Goal: Transaction & Acquisition: Book appointment/travel/reservation

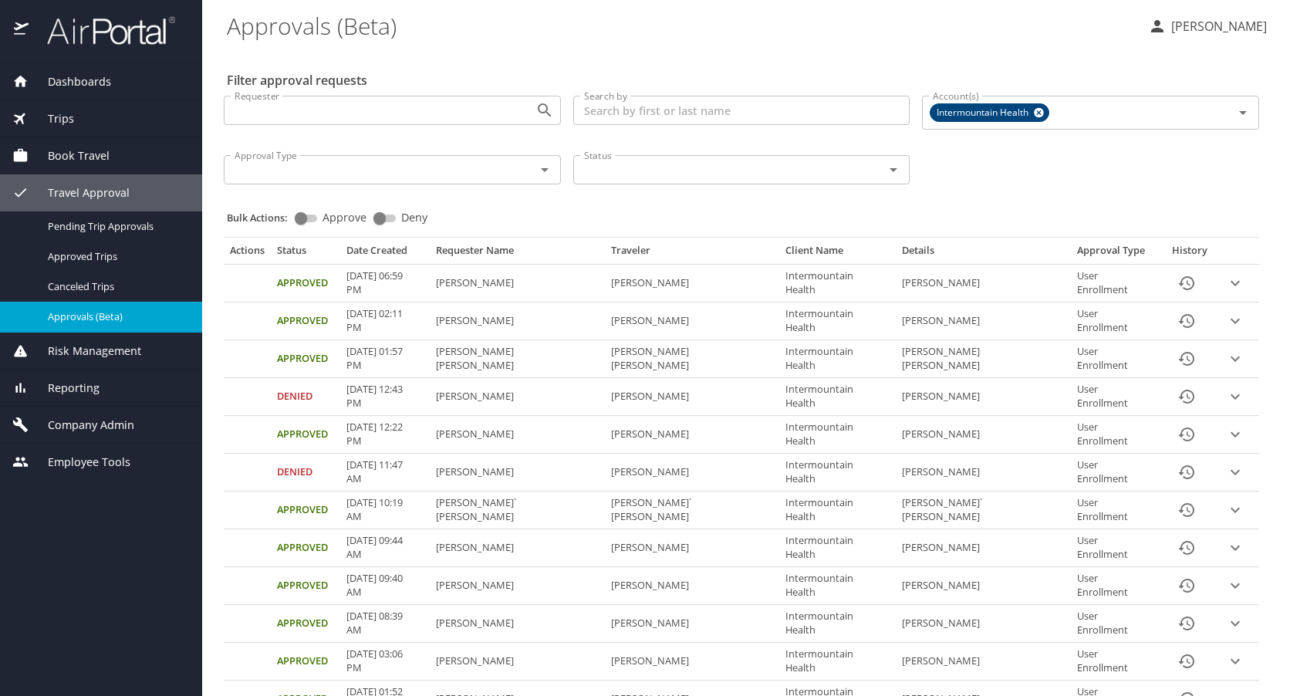
click at [58, 153] on span "Book Travel" at bounding box center [69, 155] width 81 height 17
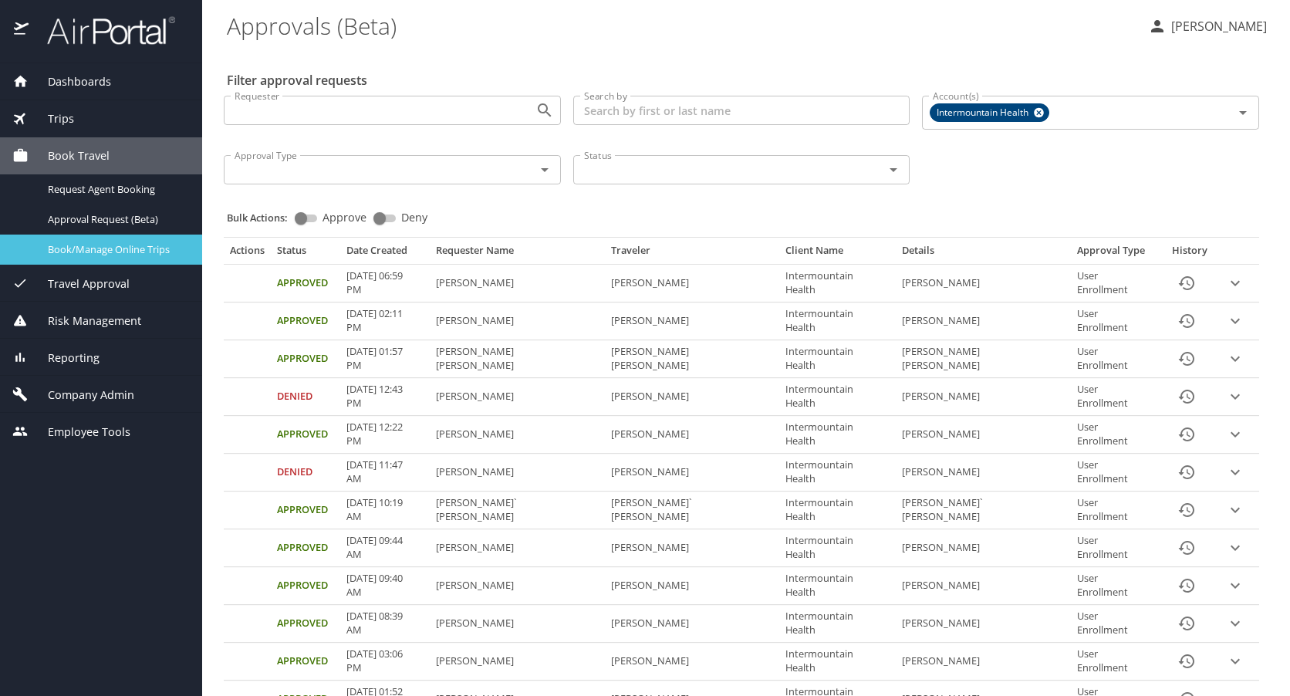
click at [68, 243] on span "Book/Manage Online Trips" at bounding box center [116, 249] width 136 height 15
